Goal: Communication & Community: Connect with others

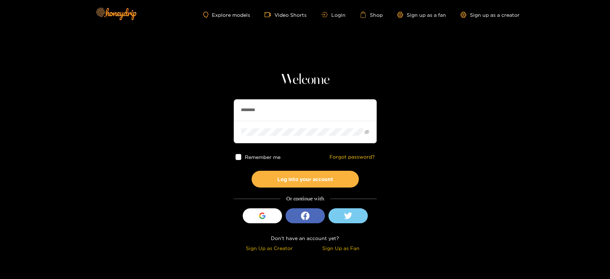
drag, startPoint x: 278, startPoint y: 105, endPoint x: 220, endPoint y: 110, distance: 57.7
click at [220, 110] on section "Welcome ******** Remember me Forgot password? Log into your account Or continue…" at bounding box center [305, 127] width 610 height 254
paste input "*"
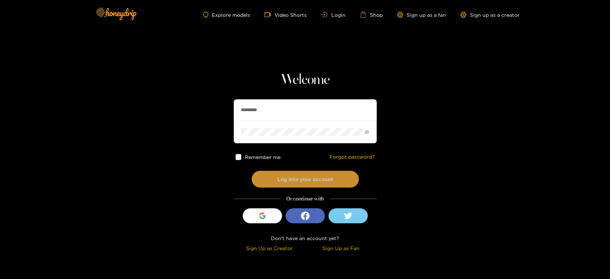
type input "*********"
click at [300, 180] on button "Log into your account" at bounding box center [304, 179] width 107 height 17
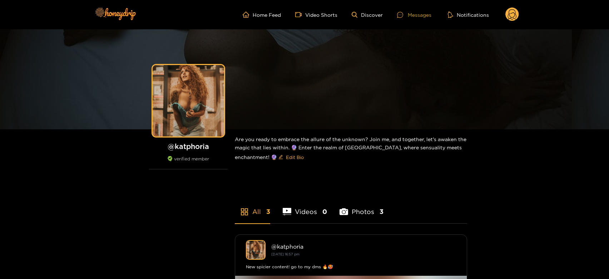
click at [399, 13] on icon at bounding box center [400, 15] width 6 height 6
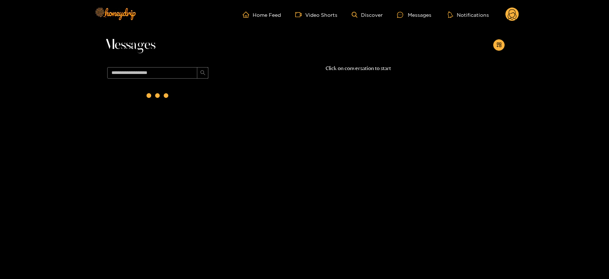
click at [126, 93] on div at bounding box center [157, 96] width 107 height 31
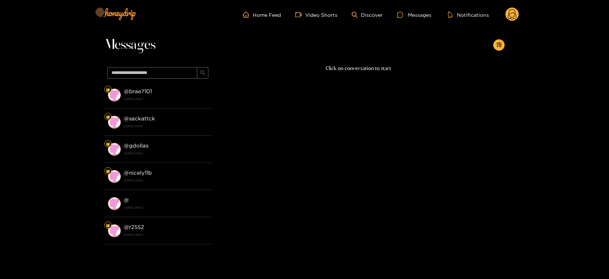
click at [126, 93] on strong "@ brae7101" at bounding box center [138, 91] width 28 height 6
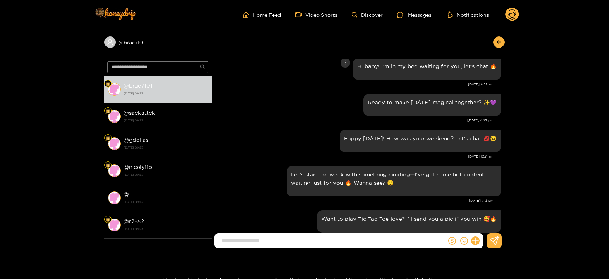
scroll to position [912, 0]
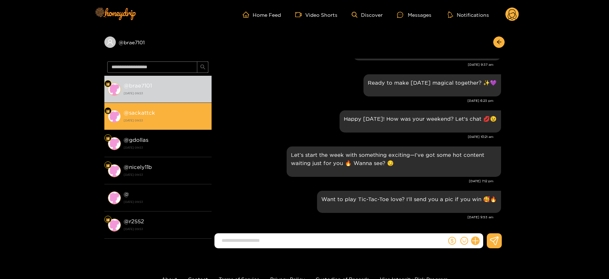
click at [130, 115] on strong "@ sackattck" at bounding box center [139, 113] width 31 height 6
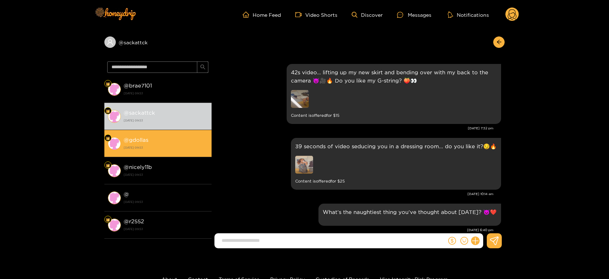
scroll to position [912, 0]
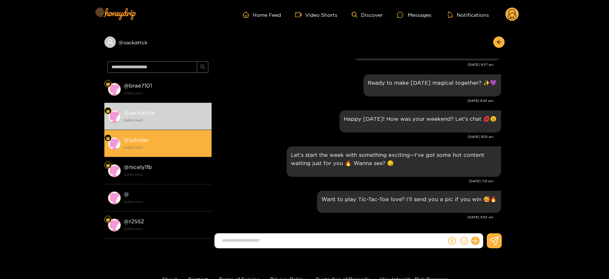
click at [154, 152] on li "@ gdollas [DATE] 09:53" at bounding box center [157, 143] width 107 height 27
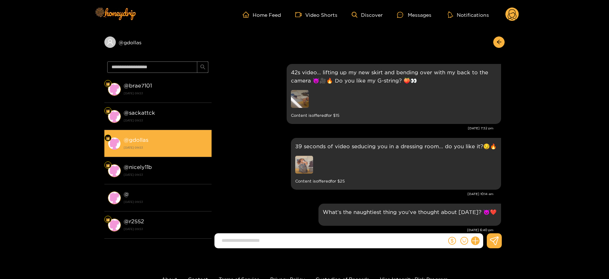
scroll to position [912, 0]
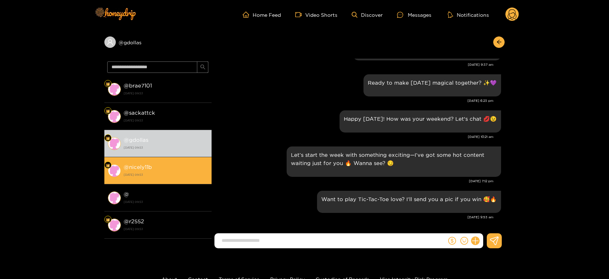
click at [144, 183] on li "@ nicely11b [DATE] 09:53" at bounding box center [157, 170] width 107 height 27
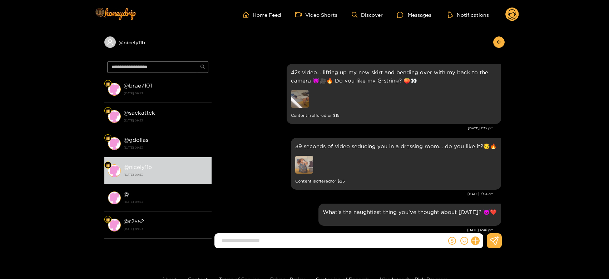
click at [511, 13] on circle at bounding box center [512, 15] width 14 height 14
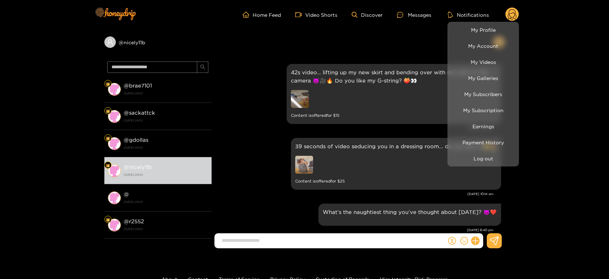
scroll to position [912, 0]
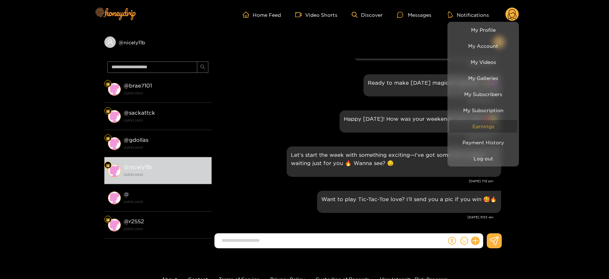
click at [476, 126] on link "Earnings" at bounding box center [483, 126] width 68 height 13
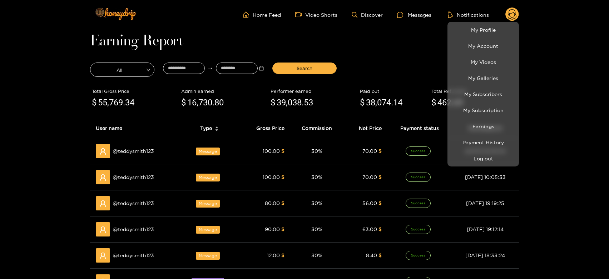
click at [134, 150] on div at bounding box center [304, 139] width 609 height 279
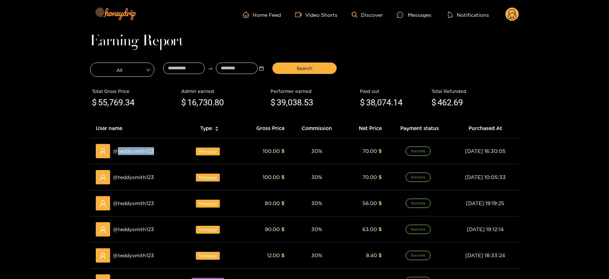
click at [134, 150] on span "@ teddysmith123" at bounding box center [133, 151] width 41 height 8
copy span "teddysmith123"
drag, startPoint x: 423, startPoint y: 13, endPoint x: 412, endPoint y: 14, distance: 10.8
click at [423, 13] on div "Messages" at bounding box center [414, 15] width 34 height 8
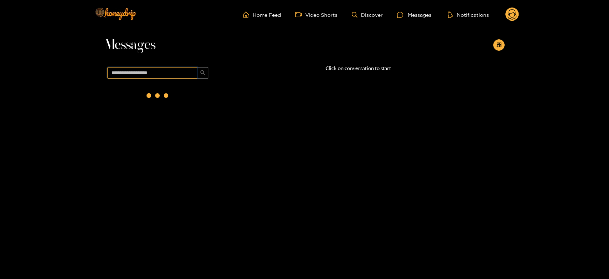
click at [171, 75] on input "text" at bounding box center [152, 72] width 90 height 11
paste input "**********"
type input "**********"
click at [163, 91] on div "No conversation found." at bounding box center [157, 162] width 107 height 163
click at [161, 72] on input "**********" at bounding box center [152, 72] width 90 height 11
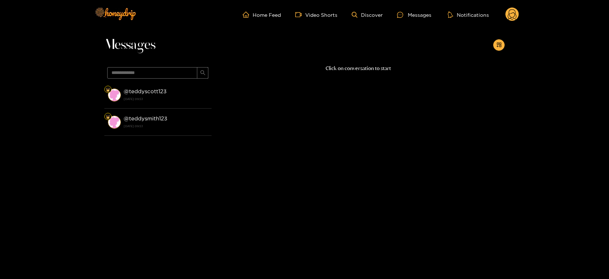
click at [172, 91] on div "@ teddyscott123 [DATE] 09:53" at bounding box center [166, 95] width 84 height 16
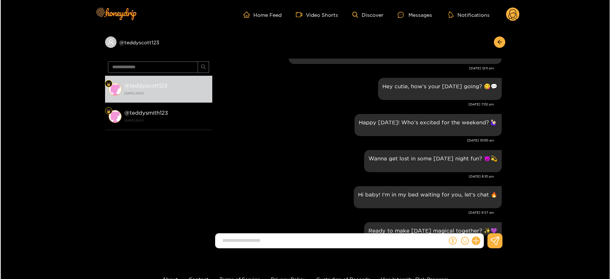
scroll to position [714, 0]
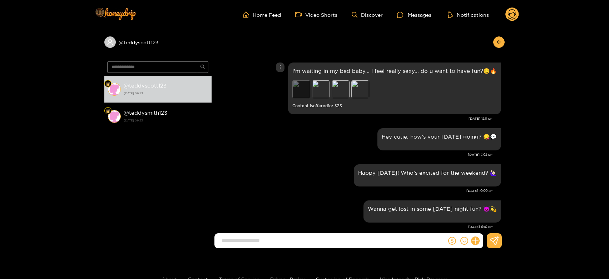
click at [305, 90] on div "Preview" at bounding box center [301, 89] width 18 height 18
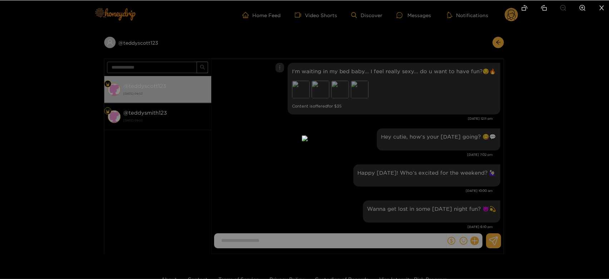
scroll to position [912, 0]
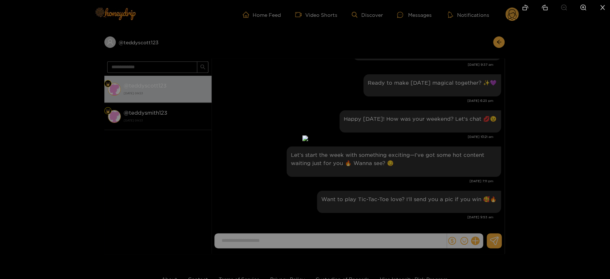
click at [458, 99] on div at bounding box center [305, 139] width 610 height 279
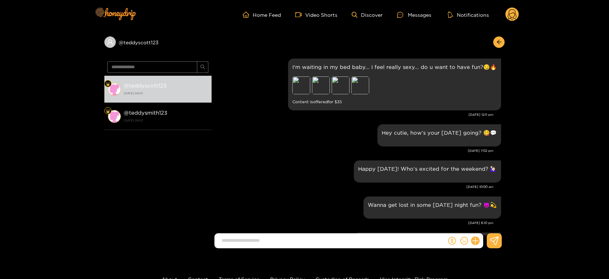
scroll to position [674, 0]
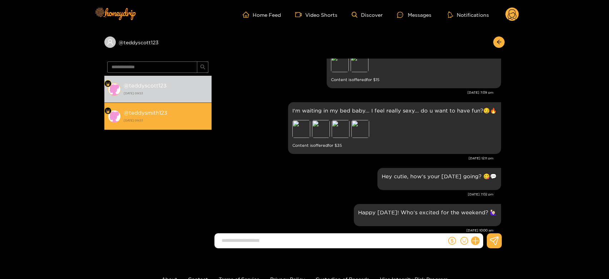
click at [191, 109] on div "@ teddysmith123 [DATE] 09:53" at bounding box center [166, 116] width 84 height 16
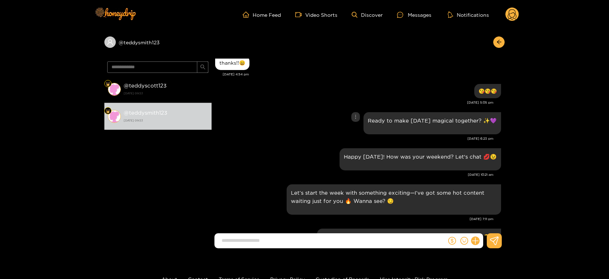
scroll to position [1064, 0]
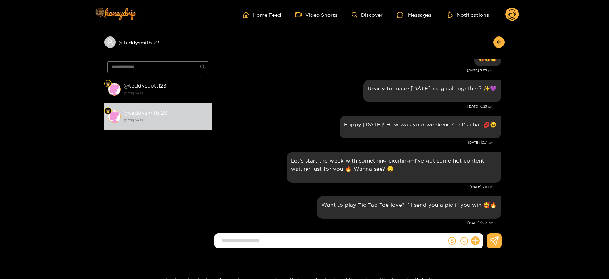
click at [516, 6] on div "Home Feed Video Shorts Discover Messages Notifications 0" at bounding box center [304, 14] width 429 height 29
click at [511, 16] on circle at bounding box center [512, 15] width 14 height 14
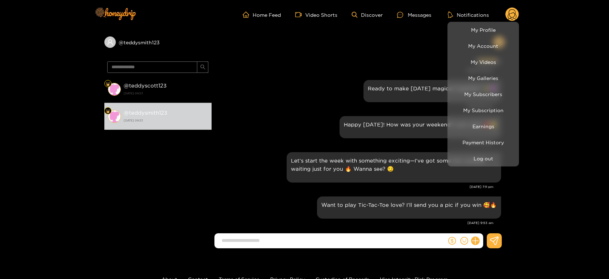
click at [479, 151] on li "Log out" at bounding box center [482, 158] width 71 height 16
click at [479, 156] on button "Log out" at bounding box center [483, 158] width 68 height 13
